Goal: Task Accomplishment & Management: Use online tool/utility

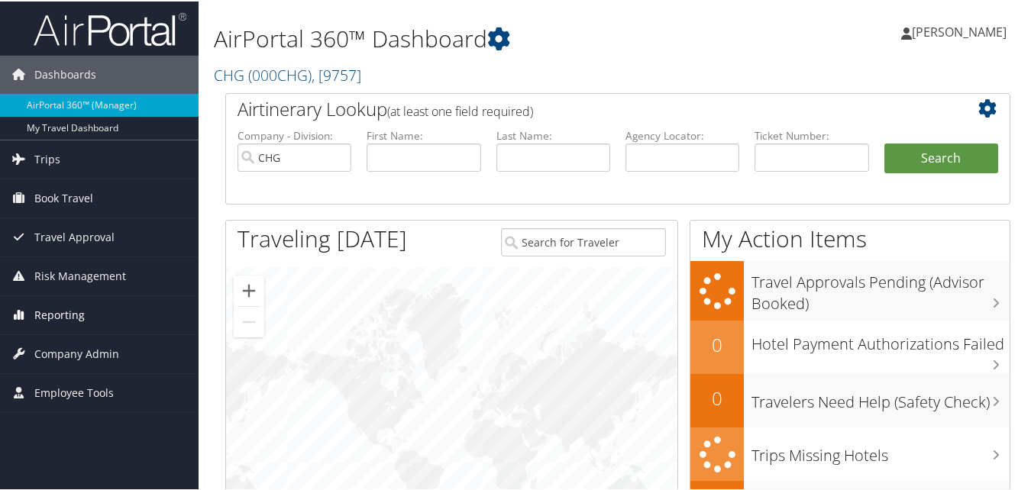
click at [65, 315] on span "Reporting" at bounding box center [59, 314] width 50 height 38
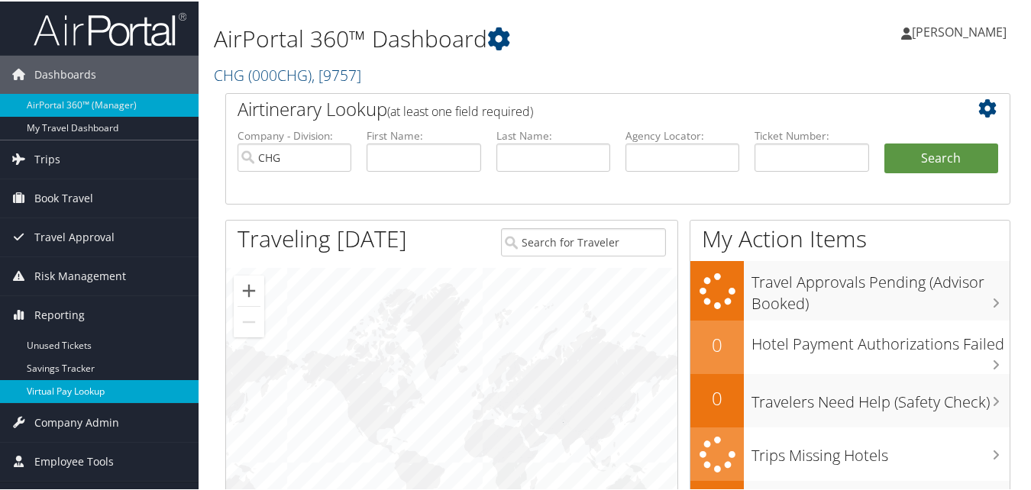
click at [70, 382] on link "Virtual Pay Lookup" at bounding box center [99, 390] width 198 height 23
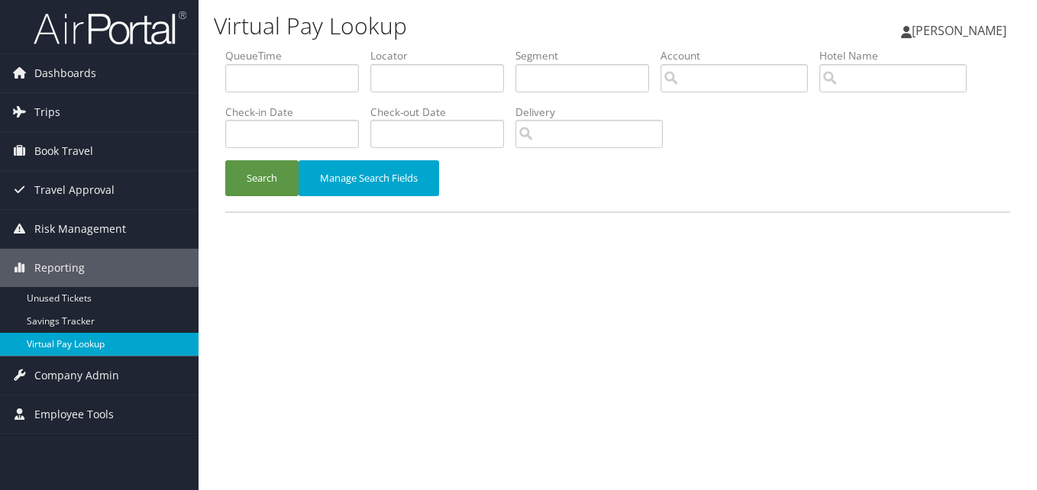
click at [76, 339] on link "Virtual Pay Lookup" at bounding box center [99, 344] width 198 height 23
click at [417, 79] on input "text" at bounding box center [437, 78] width 134 height 28
paste input "GHCZDB"
click at [225, 160] on button "Search" at bounding box center [261, 178] width 73 height 36
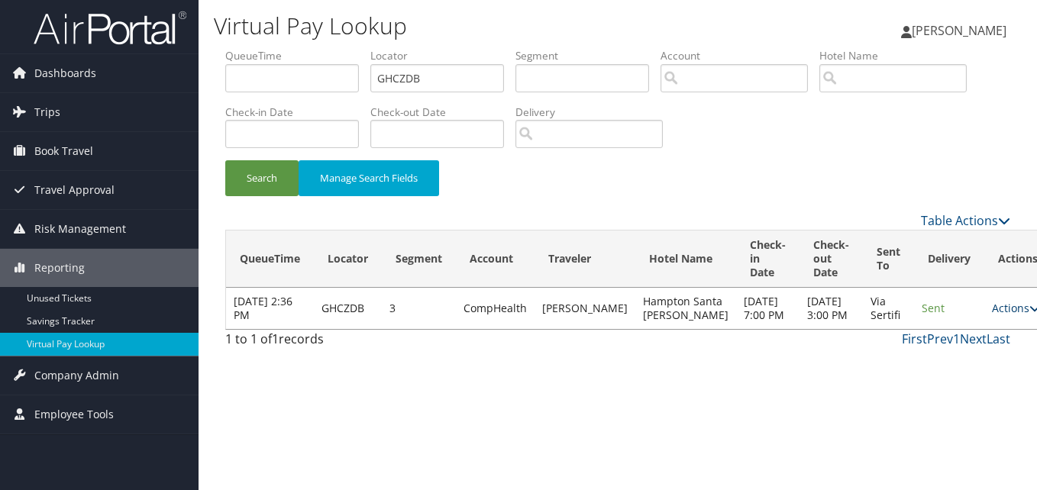
click at [992, 315] on link "Actions" at bounding box center [1016, 308] width 48 height 15
click at [938, 363] on link "Logs" at bounding box center [944, 363] width 96 height 26
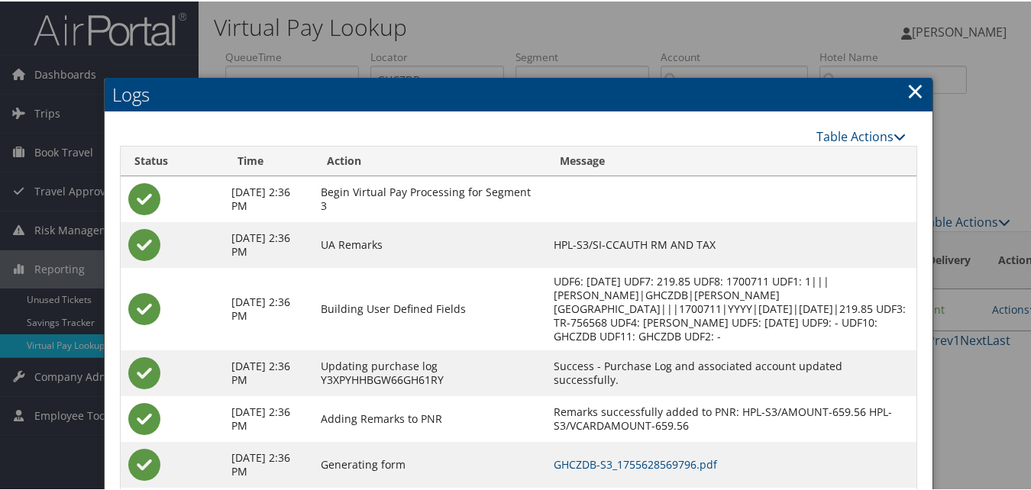
click at [911, 91] on link "×" at bounding box center [915, 89] width 18 height 31
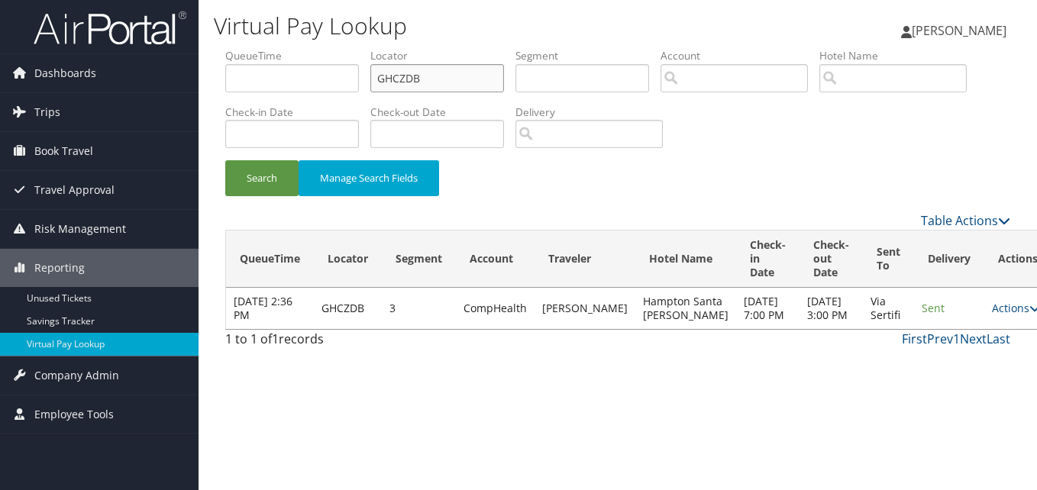
drag, startPoint x: 447, startPoint y: 80, endPoint x: 229, endPoint y: 74, distance: 218.4
click at [231, 48] on ul "QueueTime Locator GHCZDB Segment Account Traveler Hotel Name Check-in Date Chec…" at bounding box center [617, 48] width 785 height 0
paste input "JZMRLL"
click at [225, 160] on button "Search" at bounding box center [261, 178] width 73 height 36
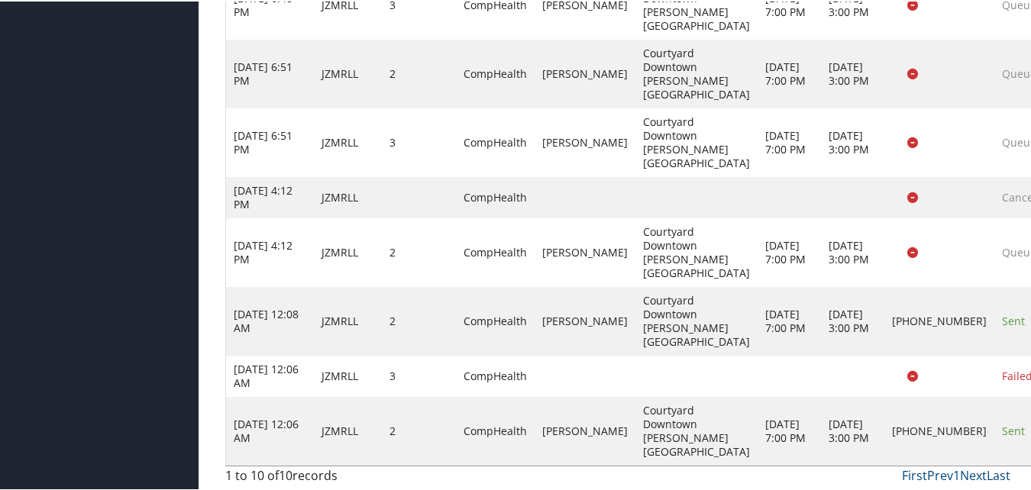
scroll to position [457, 0]
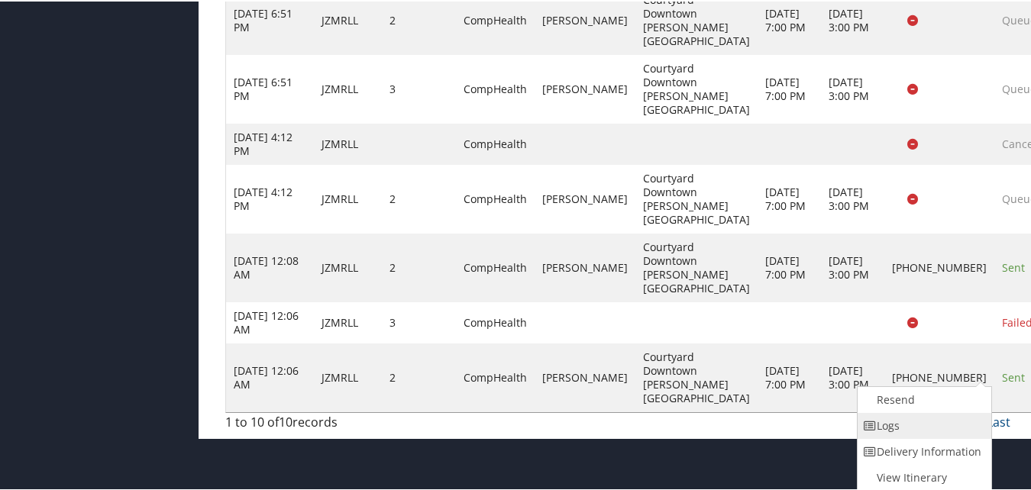
click at [912, 428] on link "Logs" at bounding box center [922, 424] width 131 height 26
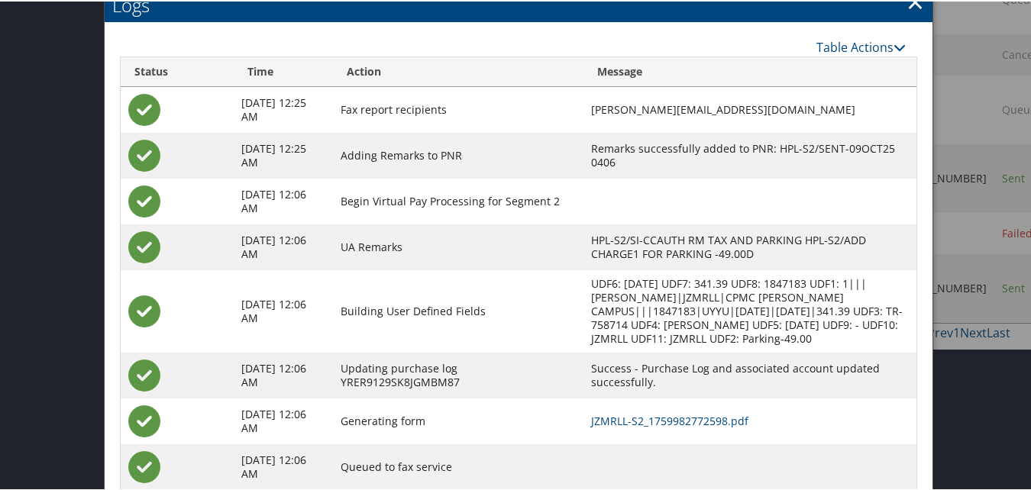
scroll to position [640, 0]
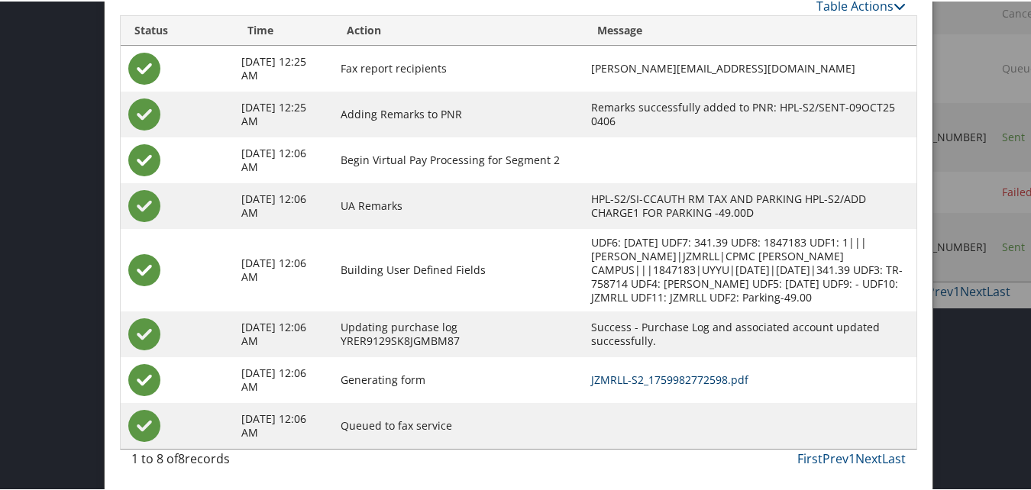
drag, startPoint x: 689, startPoint y: 373, endPoint x: 683, endPoint y: 360, distance: 14.3
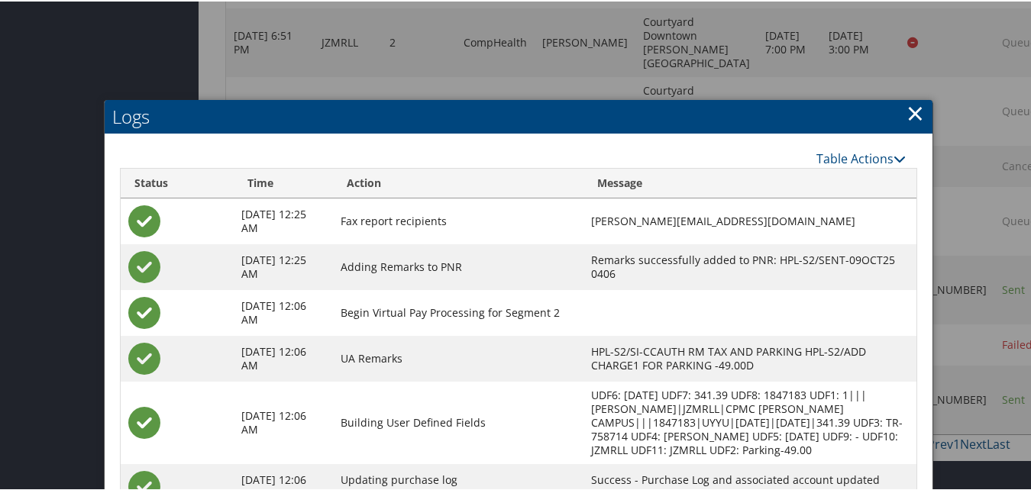
scroll to position [411, 0]
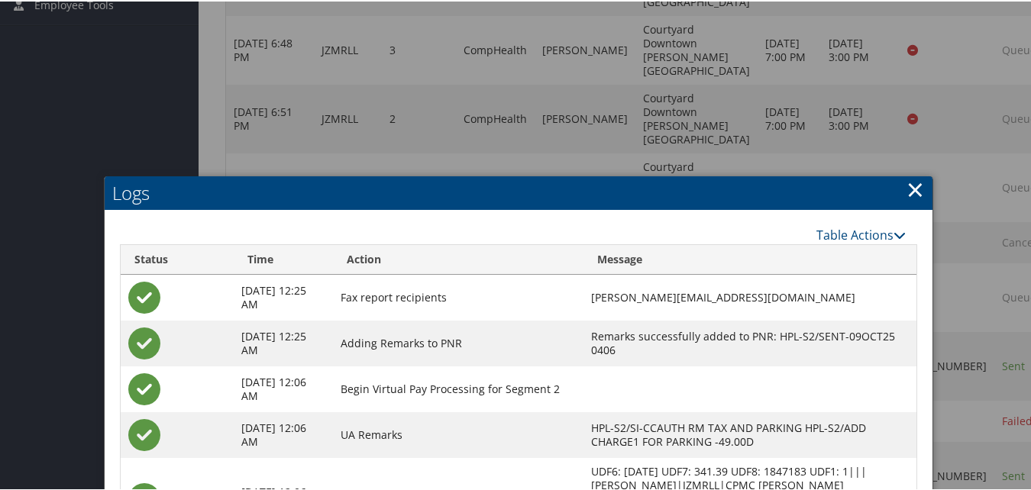
click at [906, 187] on link "×" at bounding box center [915, 188] width 18 height 31
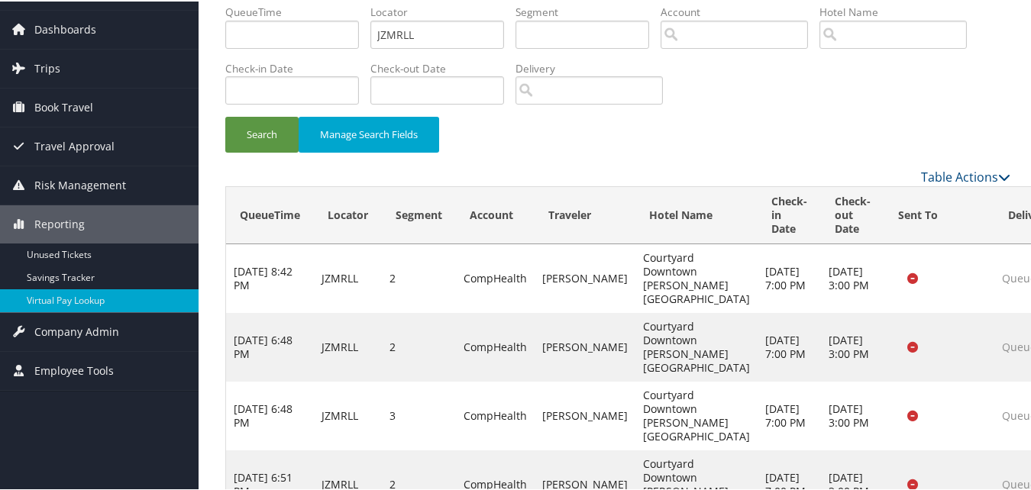
scroll to position [0, 0]
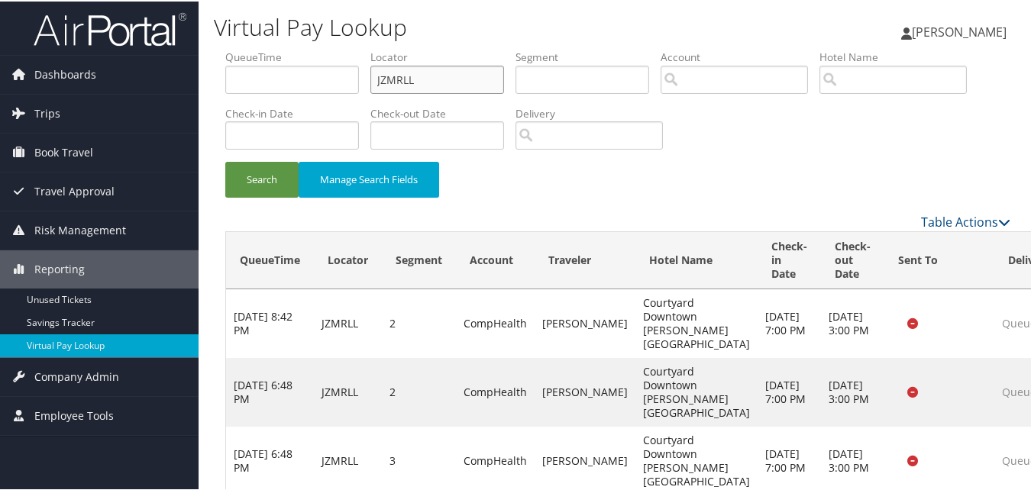
drag, startPoint x: 437, startPoint y: 80, endPoint x: 247, endPoint y: 80, distance: 190.1
click at [250, 48] on ul "QueueTime Locator JZMRLL Segment Account Traveler Hotel Name Check-in Date Chec…" at bounding box center [617, 48] width 785 height 0
paste input "FVCKPA"
click at [225, 160] on button "Search" at bounding box center [261, 178] width 73 height 36
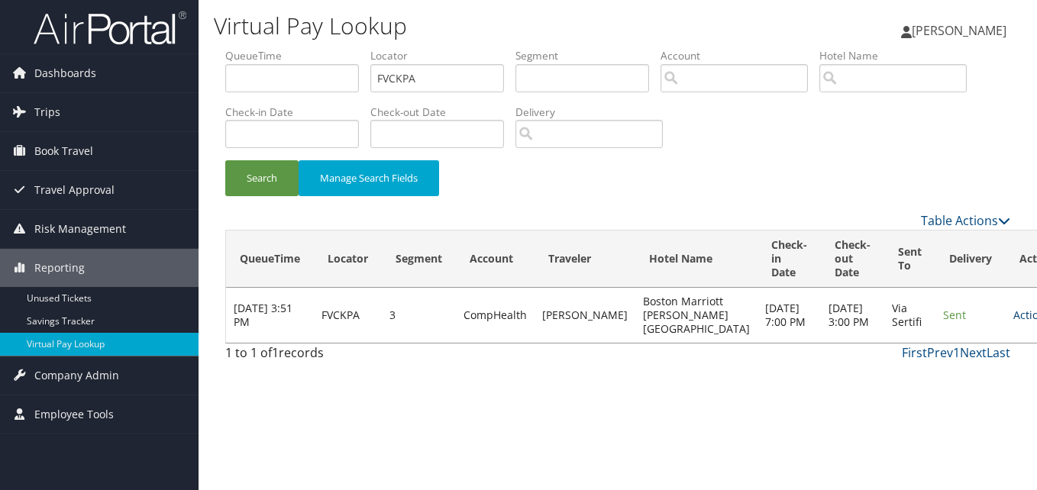
click at [1013, 321] on link "Actions" at bounding box center [1037, 315] width 48 height 15
click at [958, 366] on link "Logs" at bounding box center [944, 370] width 96 height 26
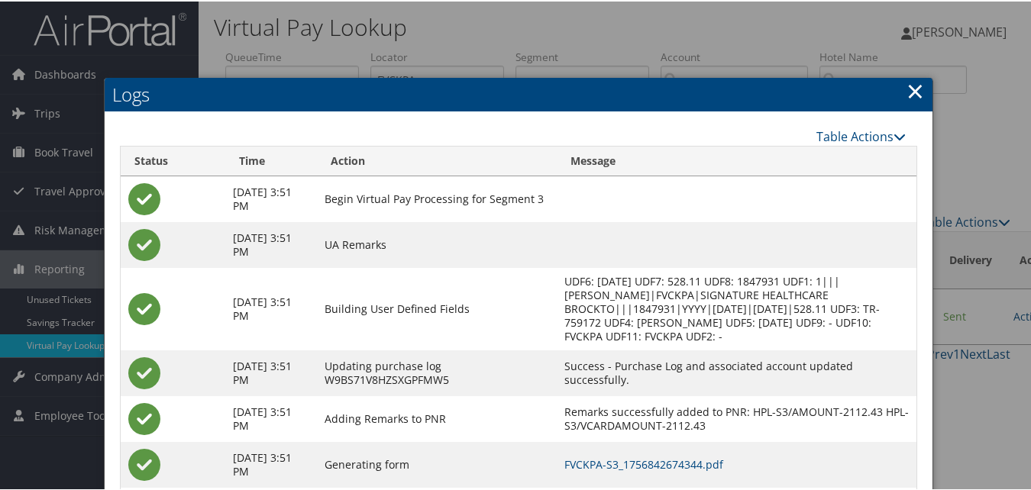
click at [906, 89] on link "×" at bounding box center [915, 89] width 18 height 31
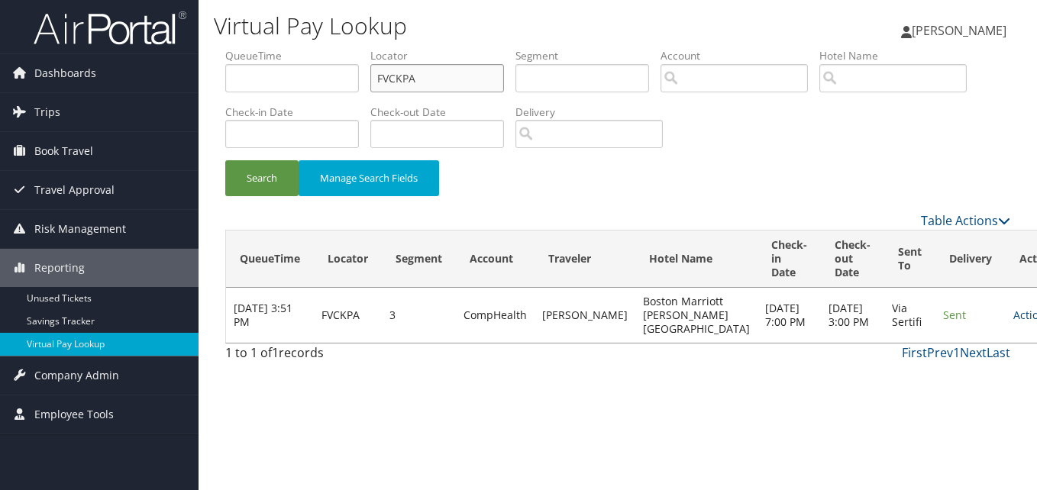
drag, startPoint x: 431, startPoint y: 86, endPoint x: 214, endPoint y: 84, distance: 217.6
click at [225, 84] on form "QueueTime Locator FVCKPA Segment Account Traveler Hotel Name Check-in Date Chec…" at bounding box center [617, 129] width 785 height 163
paste input "ISEWDK"
type input "ISEWDK"
click at [225, 160] on button "Search" at bounding box center [261, 178] width 73 height 36
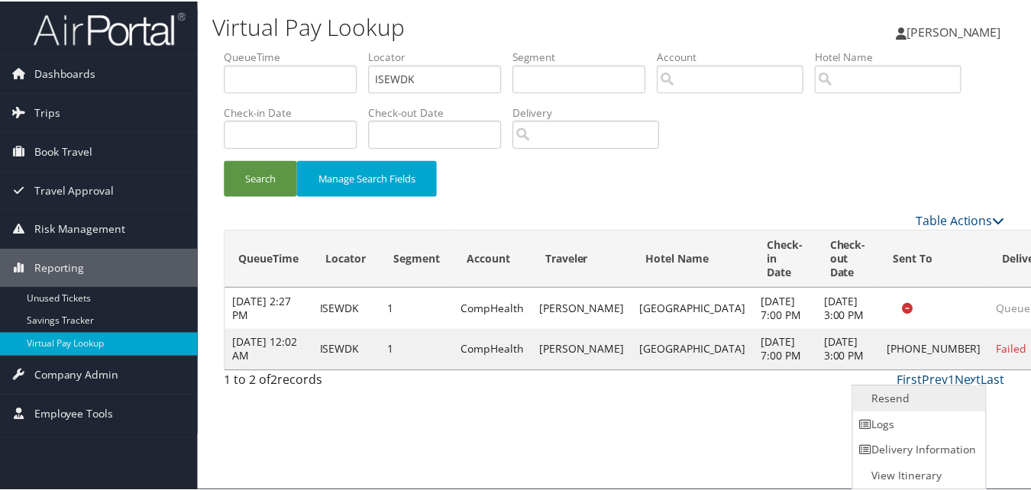
scroll to position [1, 0]
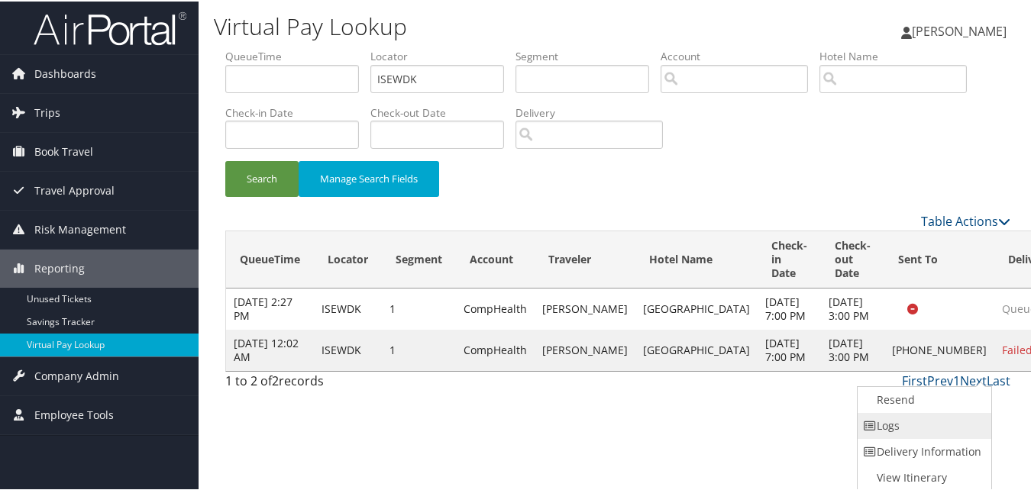
click at [914, 431] on link "Logs" at bounding box center [922, 424] width 131 height 26
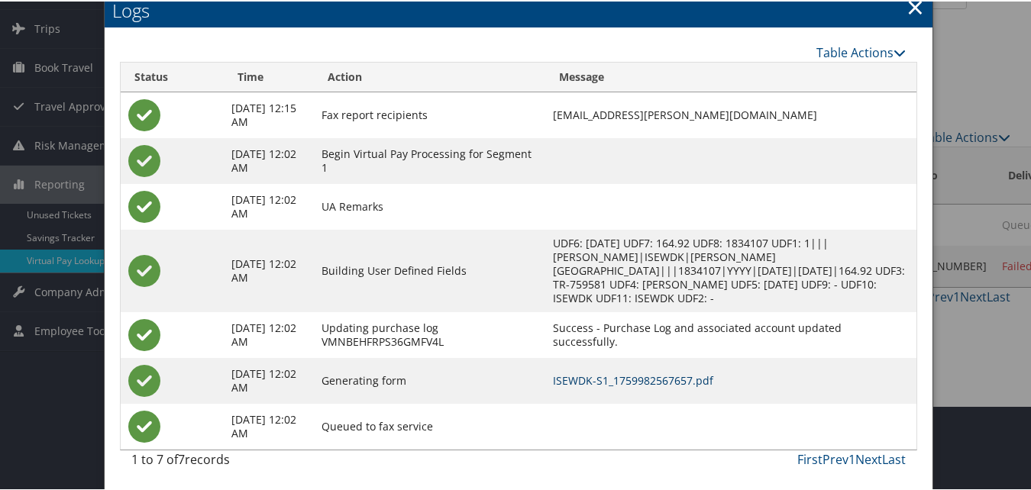
scroll to position [86, 0]
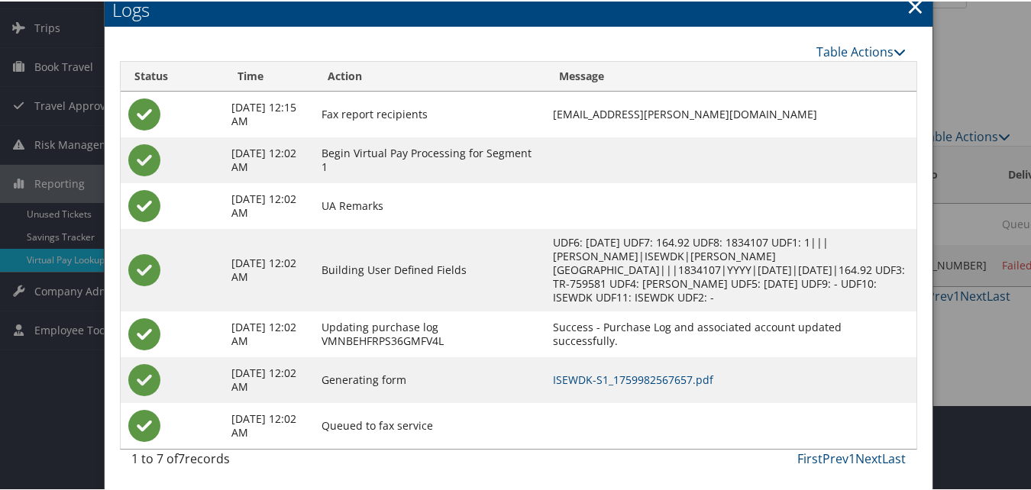
click at [490, 95] on td "Fax report recipients" at bounding box center [430, 113] width 232 height 46
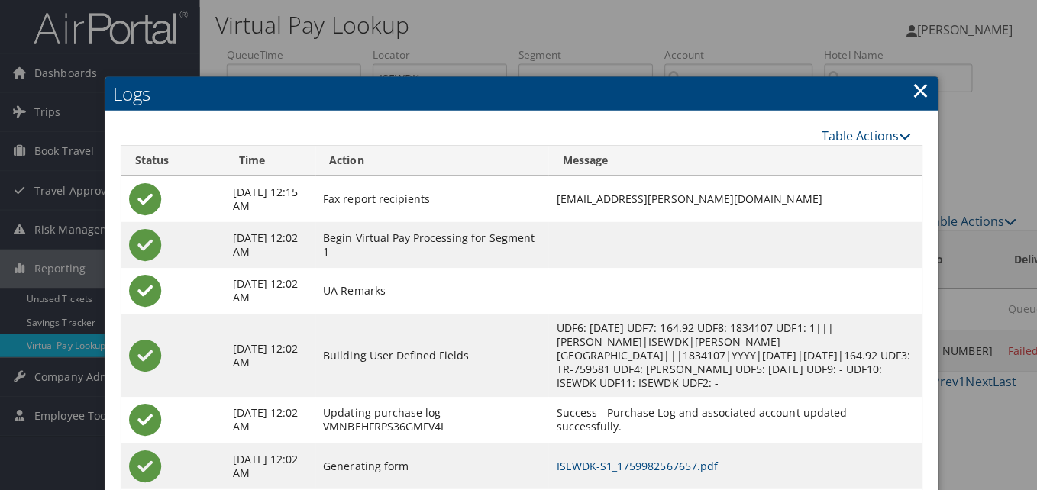
scroll to position [0, 0]
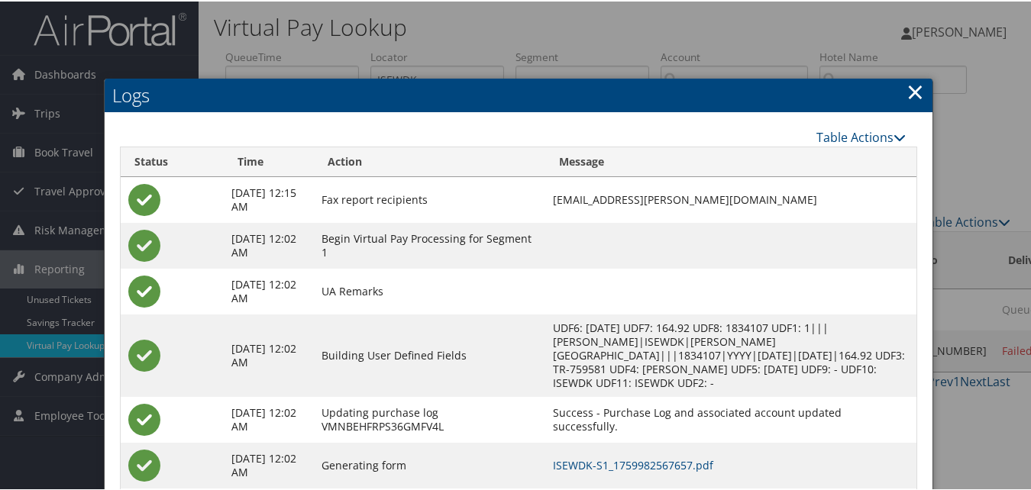
click at [908, 94] on link "×" at bounding box center [915, 90] width 18 height 31
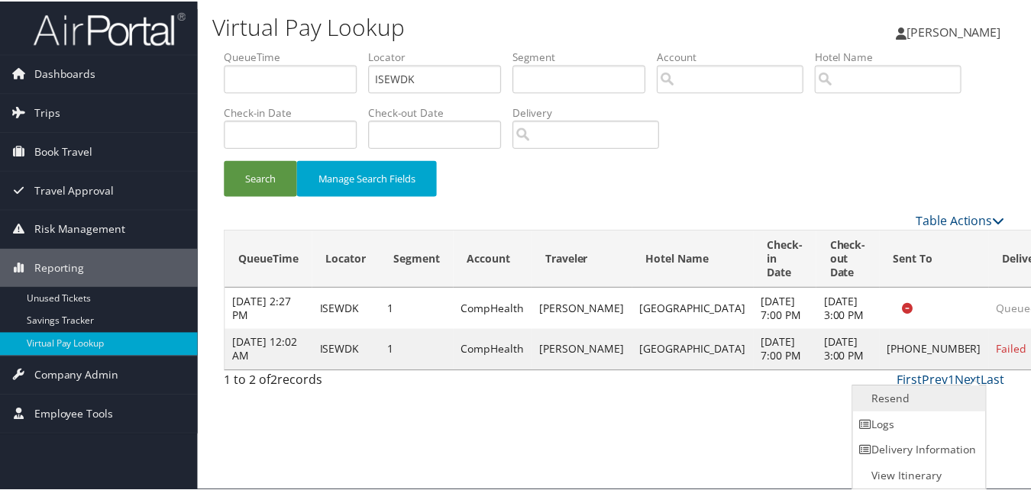
scroll to position [1, 0]
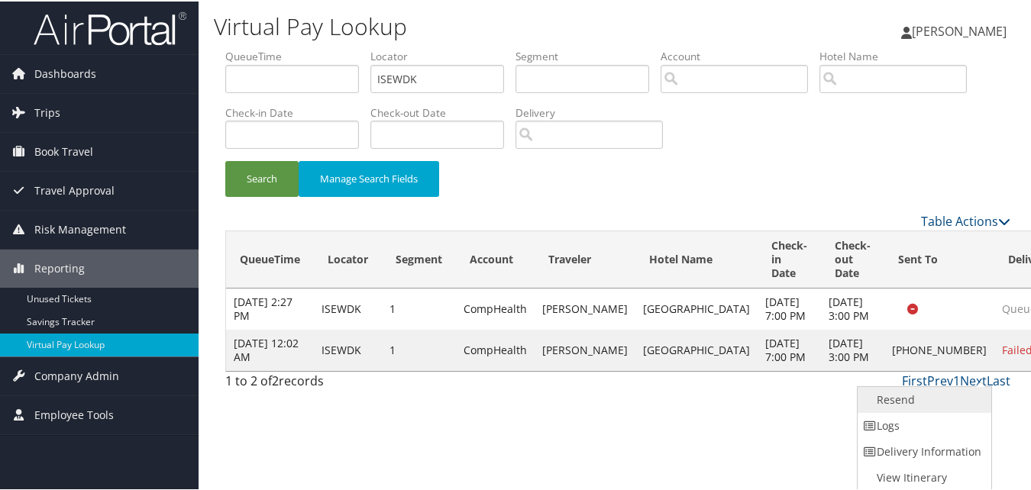
click at [924, 394] on link "Resend" at bounding box center [922, 399] width 131 height 26
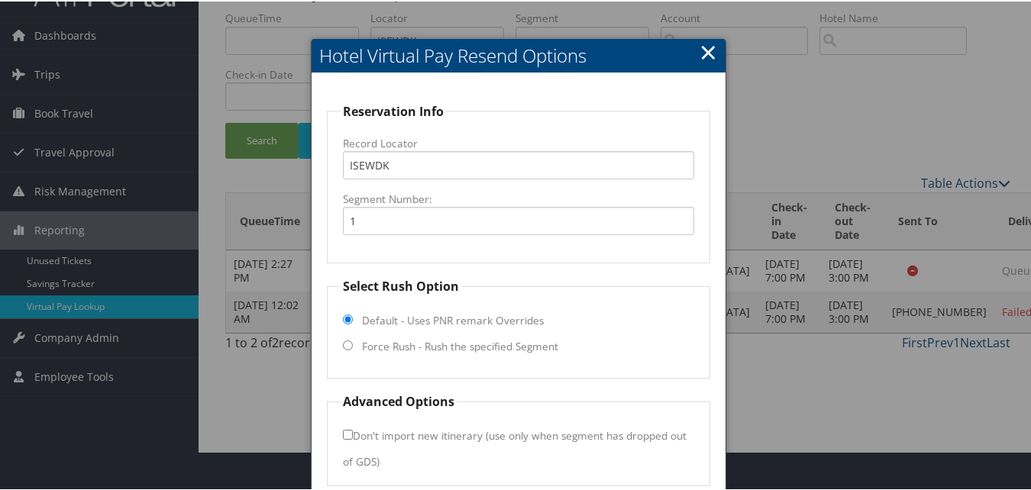
scroll to position [103, 0]
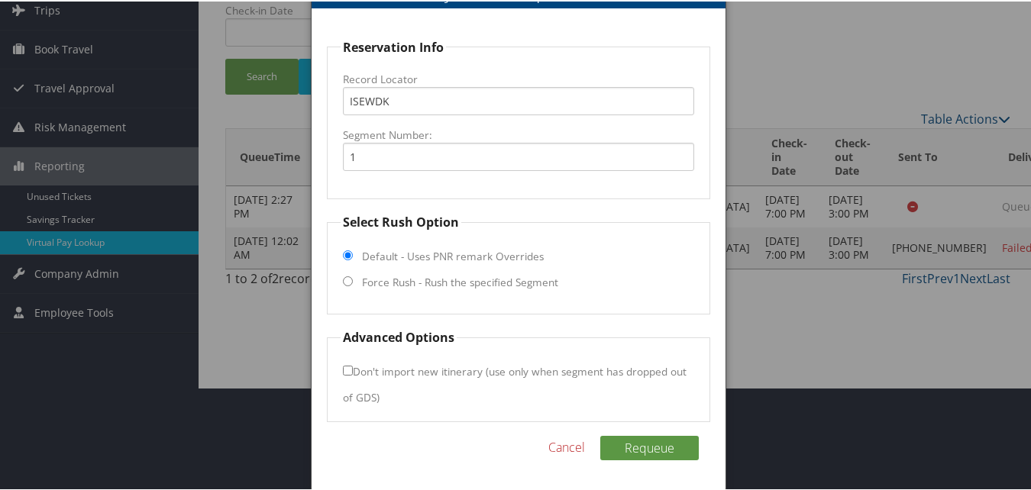
click at [356, 280] on fieldset "Select Rush Option Default - Uses PNR remark Overrides Force Rush - Rush the sp…" at bounding box center [518, 262] width 382 height 102
click at [347, 281] on input "Force Rush - Rush the specified Segment" at bounding box center [348, 280] width 10 height 10
radio input "true"
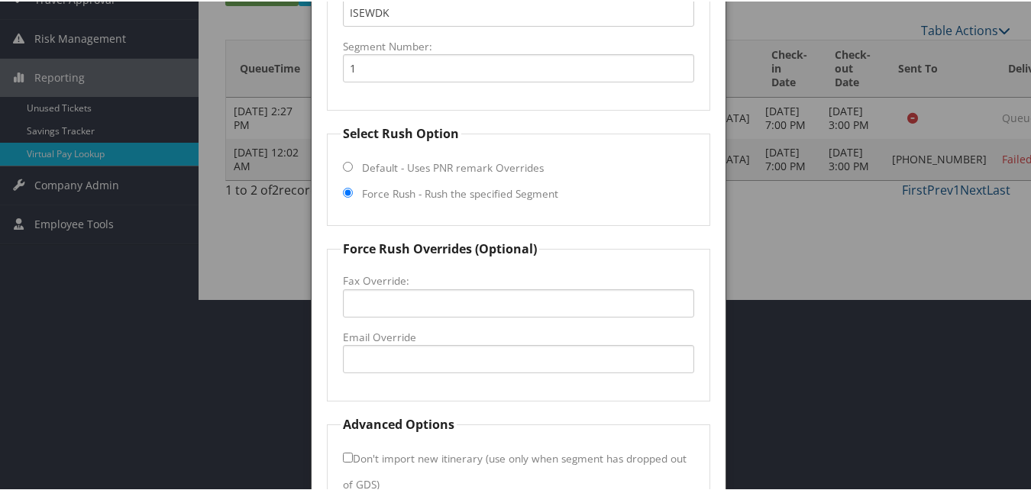
scroll to position [279, 0]
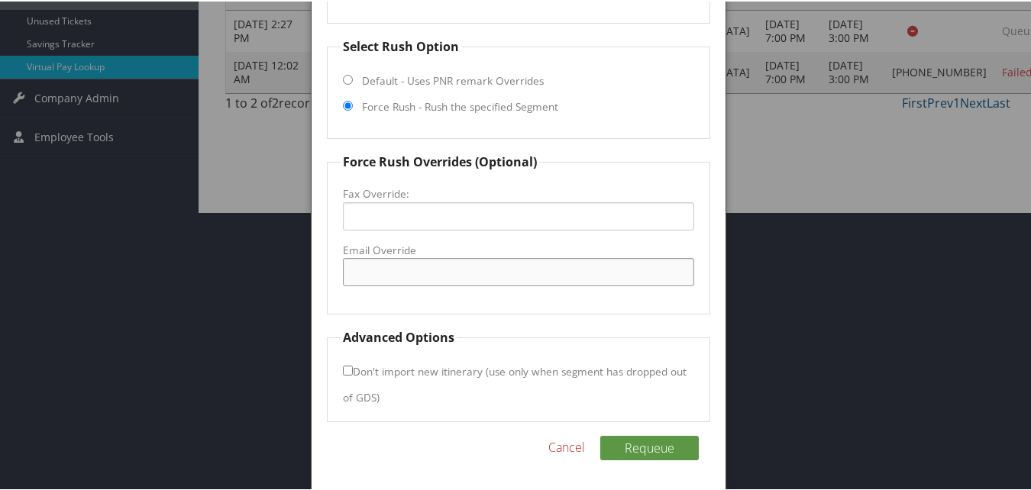
click at [382, 266] on input "Email Override" at bounding box center [518, 271] width 350 height 28
paste input "cakerfd@gmail.com"
type input "cakerfd@gmail.com"
click at [683, 305] on fieldset "Force Rush Overrides (Optional) Fax Override: Email Override cakerfd@gmail.com" at bounding box center [518, 232] width 382 height 162
click at [642, 445] on button "Requeue" at bounding box center [649, 446] width 98 height 24
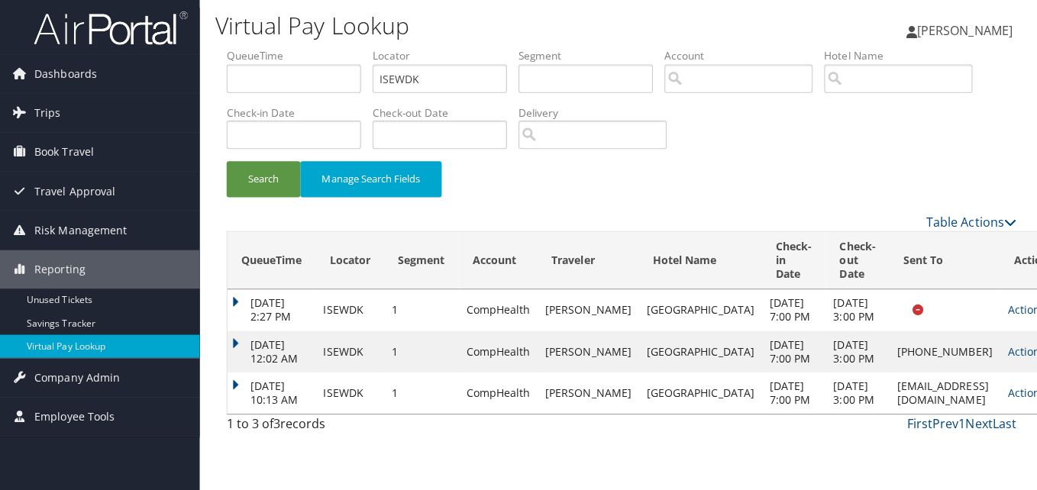
scroll to position [0, 0]
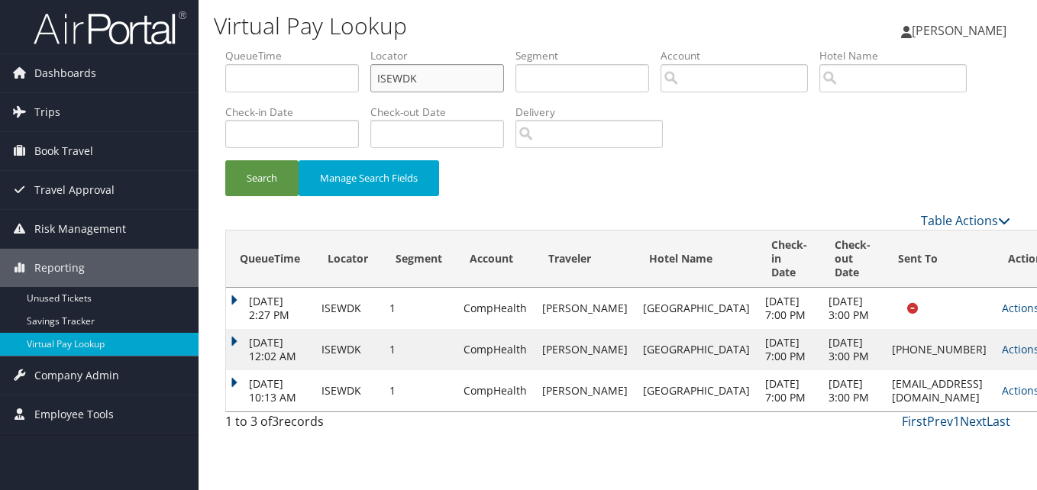
drag, startPoint x: 368, startPoint y: 86, endPoint x: 279, endPoint y: 99, distance: 89.6
click at [289, 48] on ul "QueueTime Locator ISEWDK Segment Account Traveler Hotel Name Check-in Date Chec…" at bounding box center [617, 48] width 785 height 0
paste input "FRWCSY"
type input "FRWCSY"
click at [225, 160] on button "Search" at bounding box center [261, 178] width 73 height 36
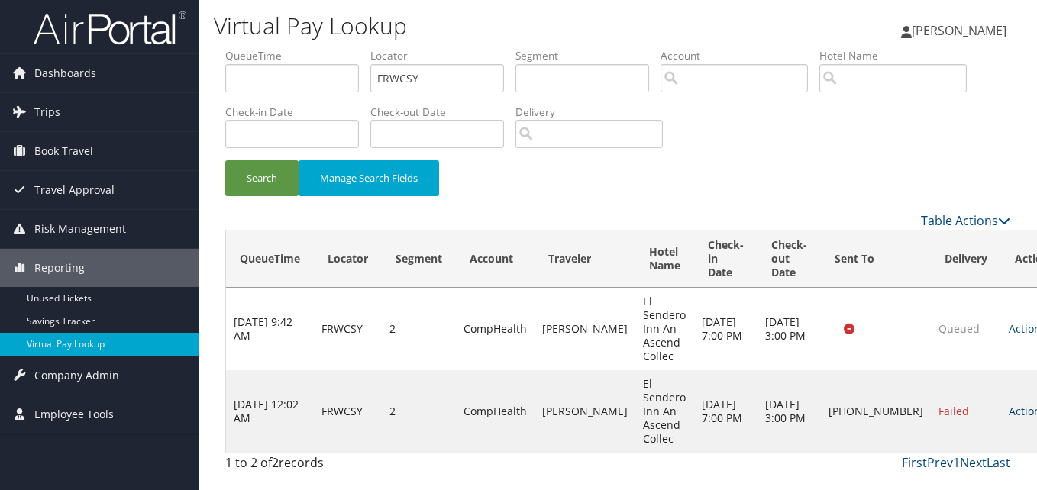
click at [1009, 413] on link "Actions" at bounding box center [1033, 411] width 48 height 15
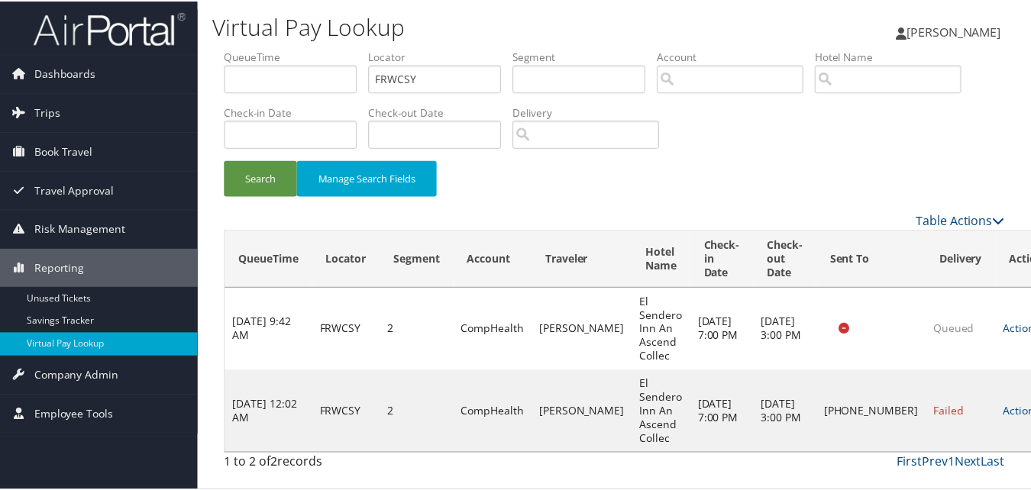
scroll to position [35, 0]
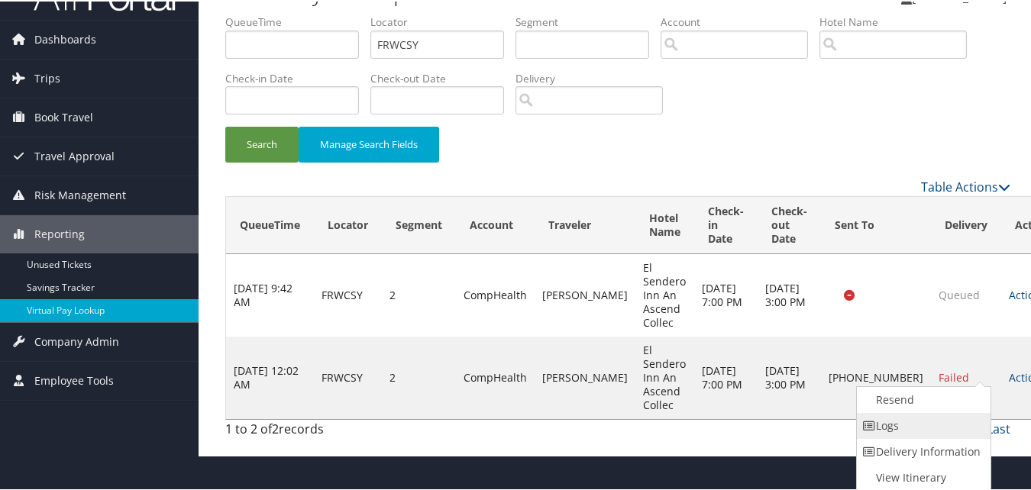
click at [912, 424] on link "Logs" at bounding box center [922, 424] width 131 height 26
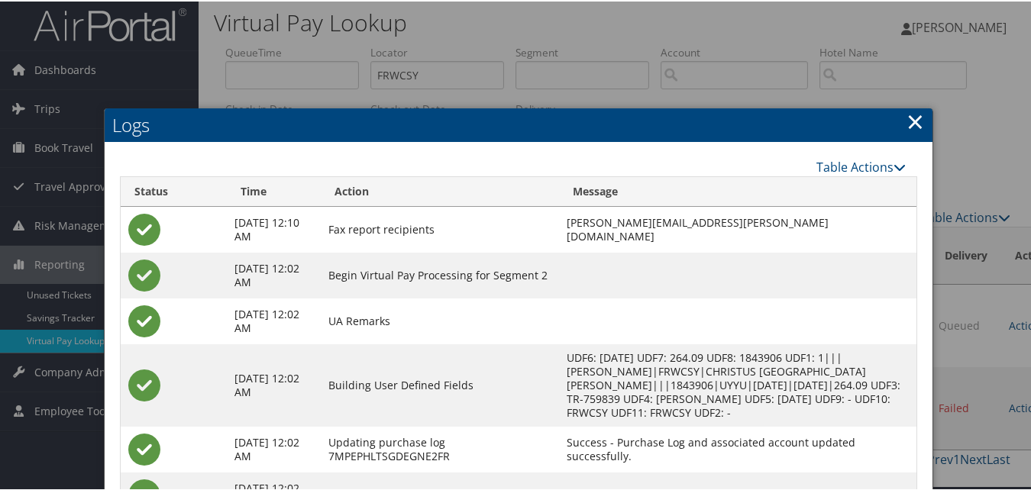
scroll to position [76, 0]
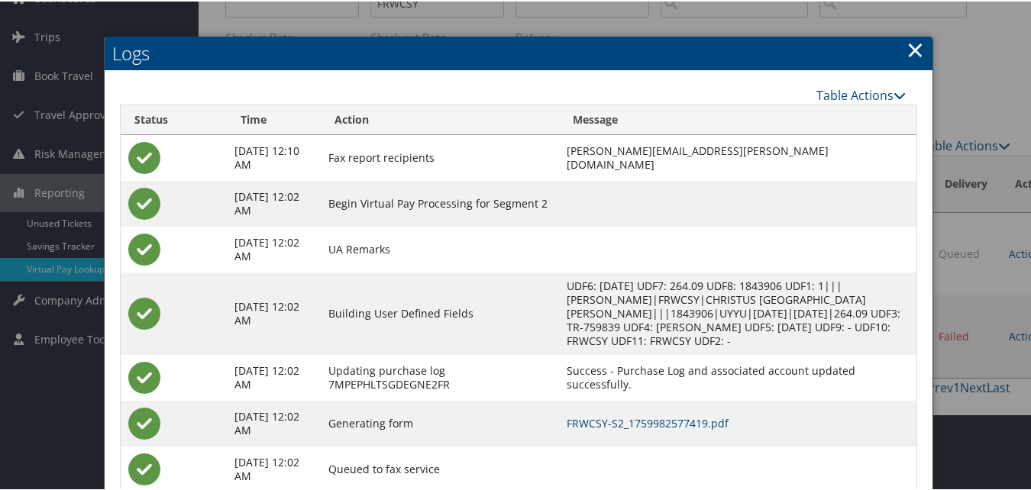
click at [910, 43] on link "×" at bounding box center [915, 48] width 18 height 31
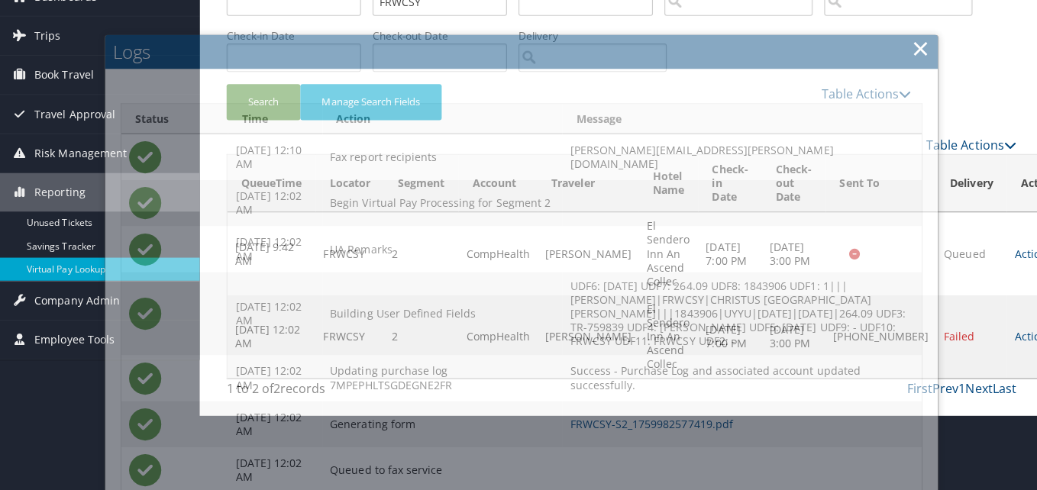
scroll to position [0, 0]
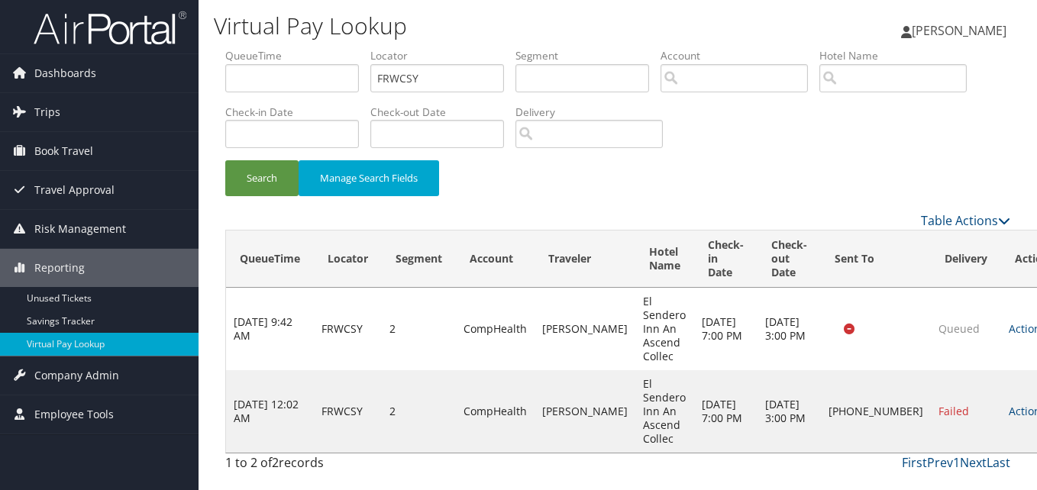
click at [1009, 408] on link "Actions" at bounding box center [1033, 411] width 48 height 15
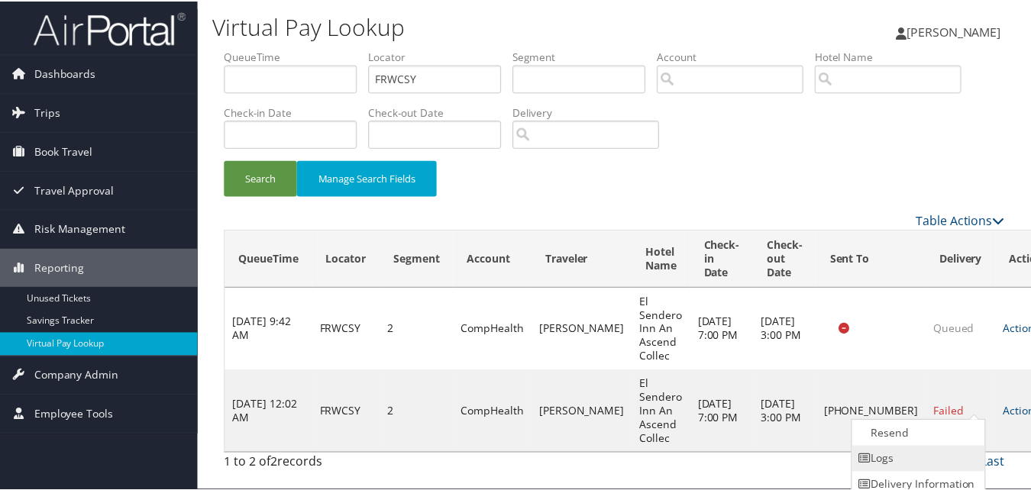
scroll to position [35, 0]
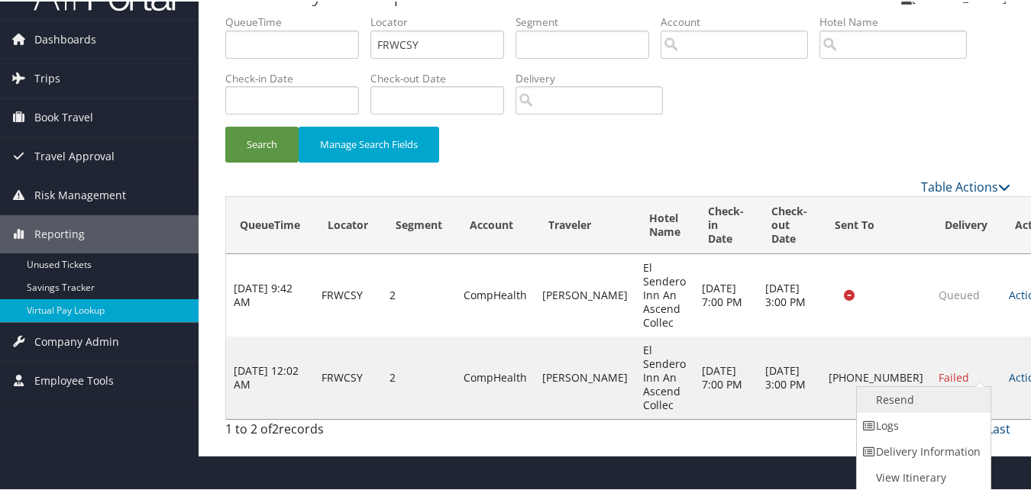
click at [901, 404] on link "Resend" at bounding box center [922, 399] width 131 height 26
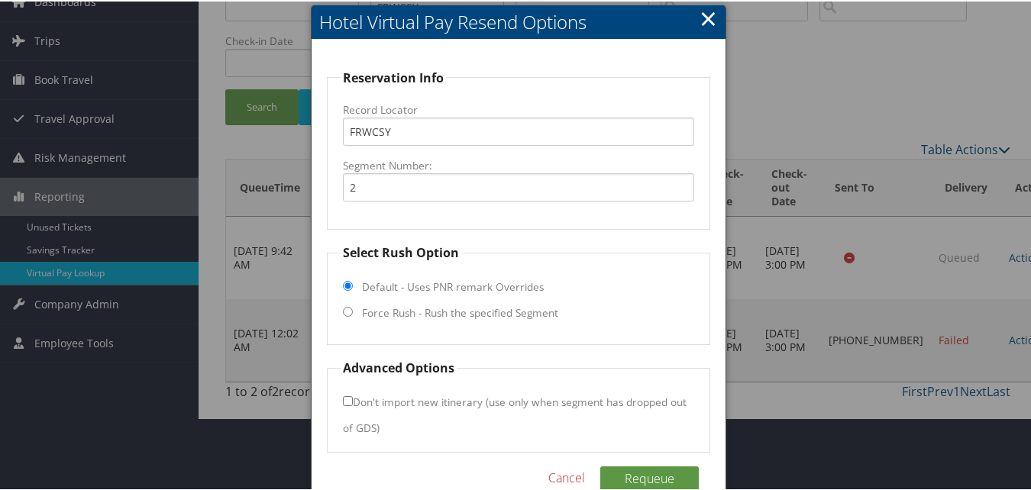
scroll to position [76, 0]
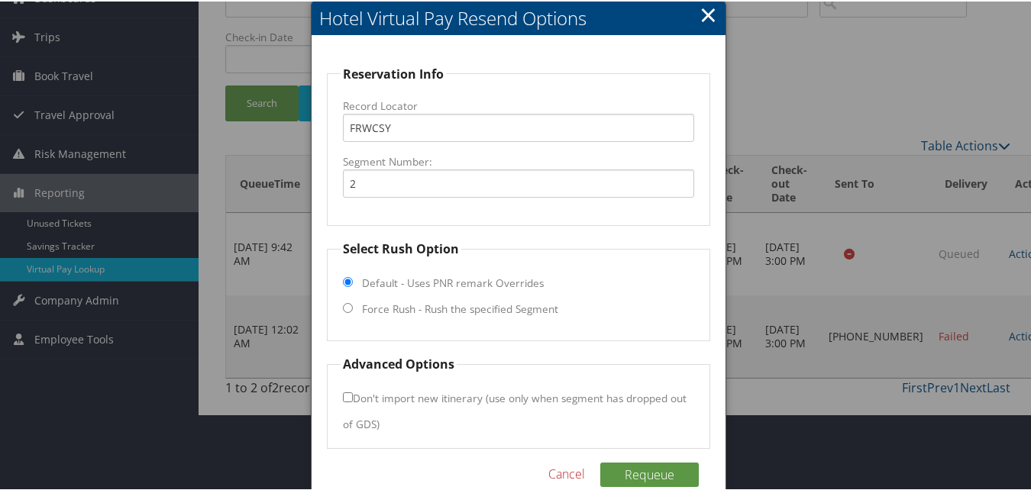
click at [345, 306] on input "Force Rush - Rush the specified Segment" at bounding box center [348, 307] width 10 height 10
radio input "true"
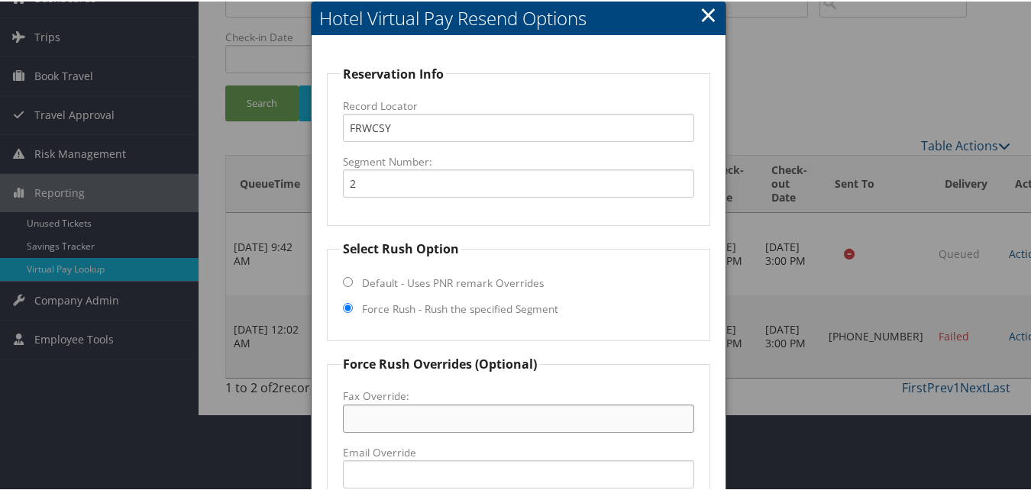
click at [392, 413] on input "Fax Override:" at bounding box center [518, 417] width 350 height 28
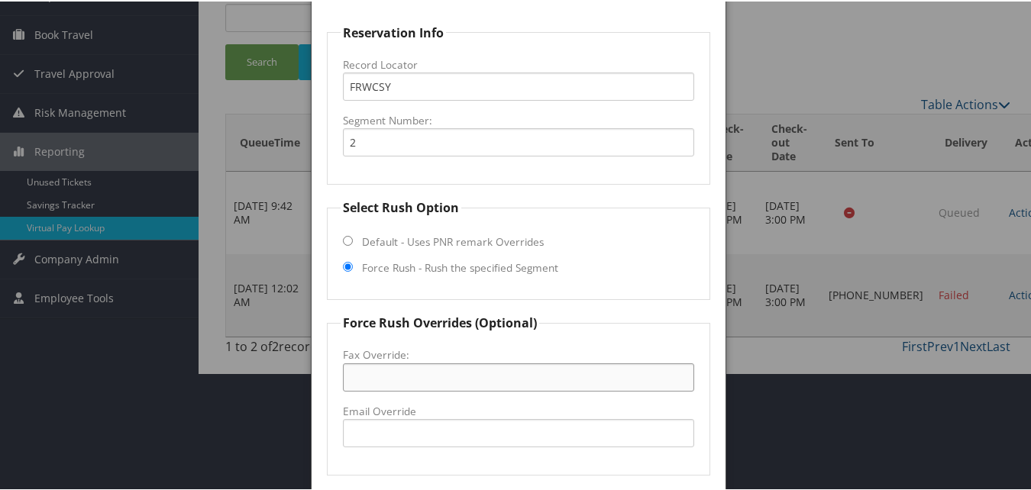
scroll to position [153, 0]
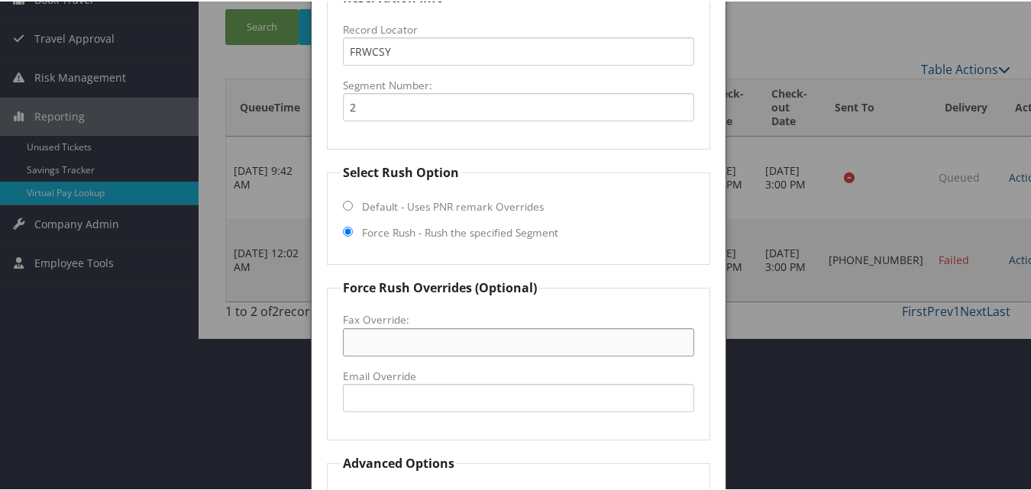
click at [392, 339] on input "Fax Override:" at bounding box center [518, 341] width 350 height 28
paste input "(505) 989-1647"
type input "(505) 989-1647"
click at [597, 299] on fieldset "Force Rush Overrides (Optional) Fax Override: (505) 989-1647 Email Override" at bounding box center [518, 358] width 382 height 162
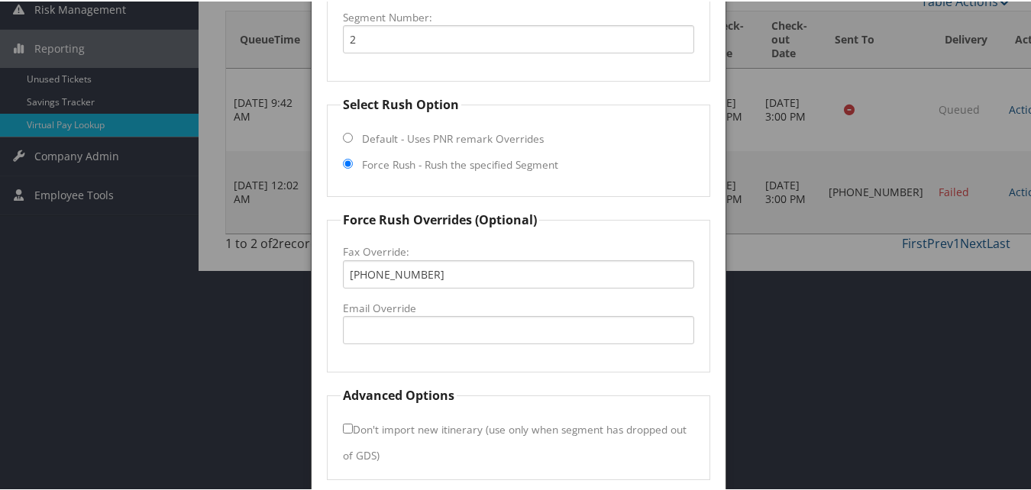
scroll to position [279, 0]
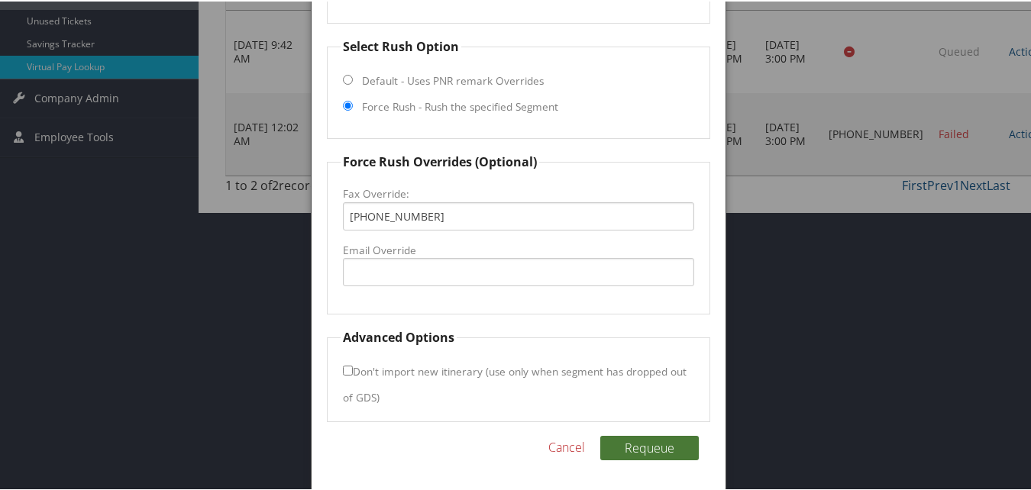
click at [650, 449] on button "Requeue" at bounding box center [649, 446] width 98 height 24
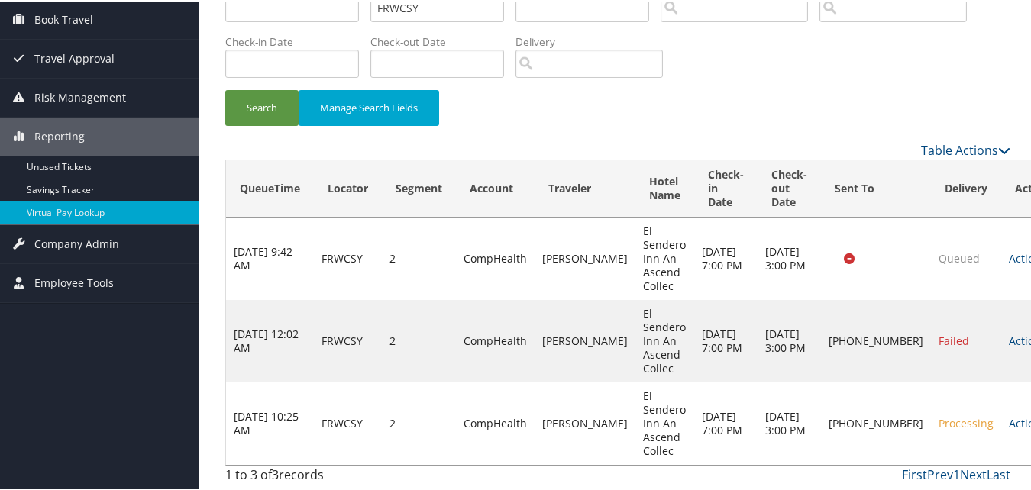
scroll to position [72, 0]
